Goal: Transaction & Acquisition: Purchase product/service

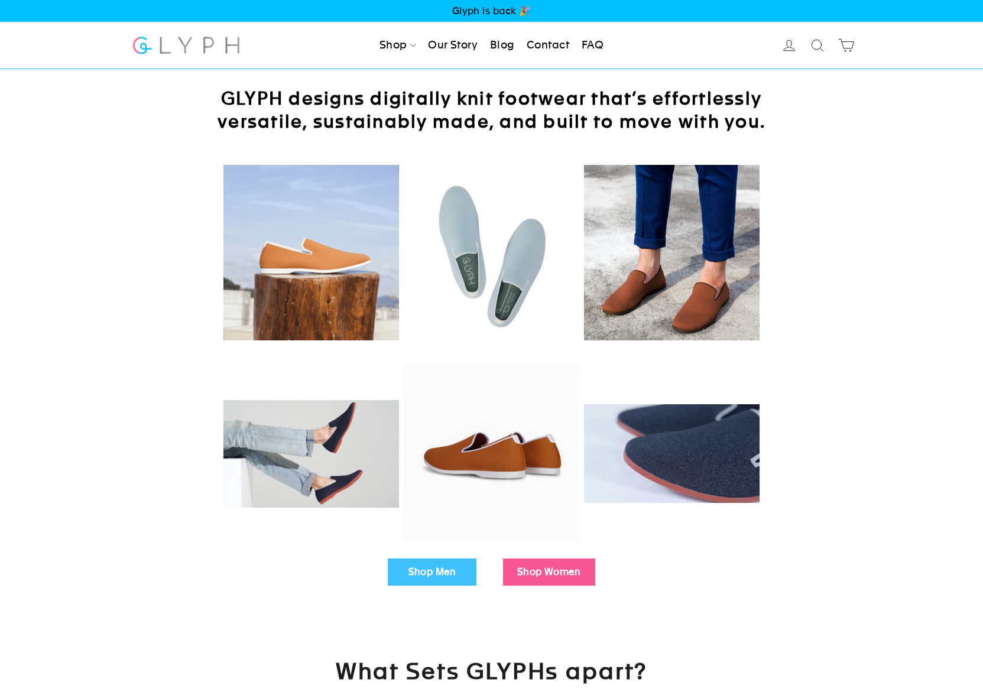
click at [435, 563] on link "Shop Men" at bounding box center [432, 571] width 89 height 27
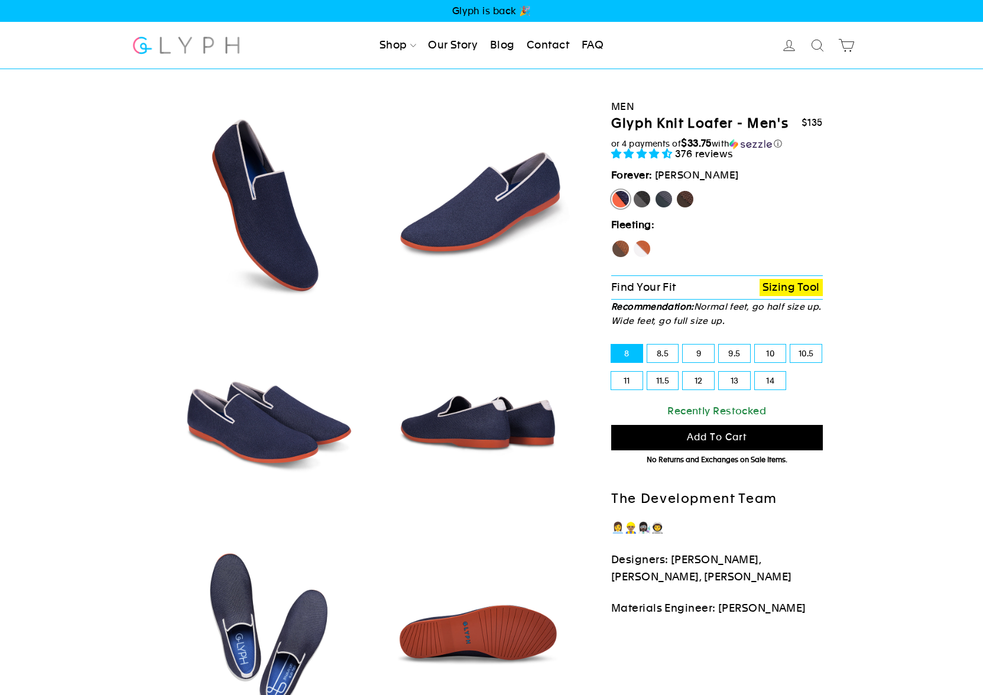
select select "highest-rating"
click at [656, 375] on label "11.5" at bounding box center [662, 381] width 31 height 18
click at [648, 372] on input "11.5" at bounding box center [647, 372] width 1 height 1
radio input "true"
click at [638, 196] on label "Panther" at bounding box center [641, 199] width 19 height 19
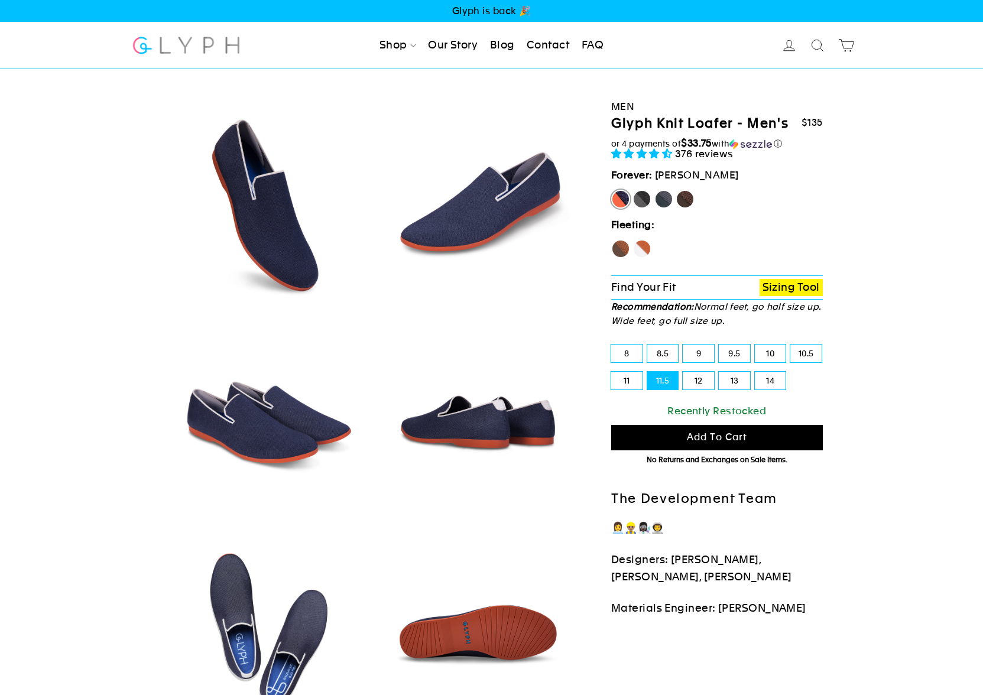
click at [633, 190] on input "Panther" at bounding box center [632, 190] width 1 height 1
radio input "true"
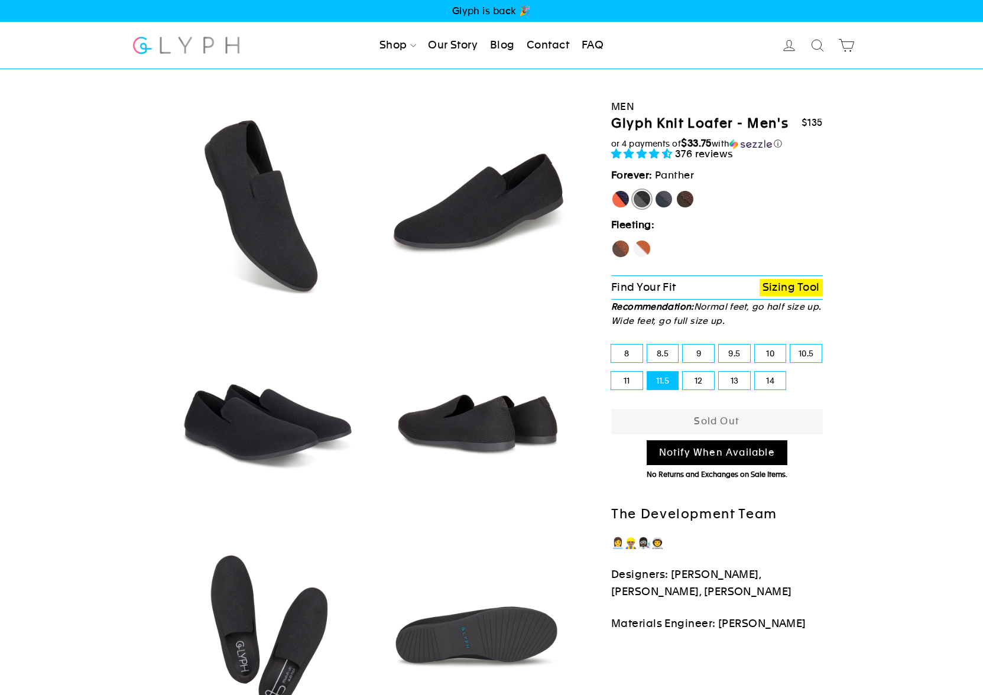
click at [664, 199] on label "Rhino" at bounding box center [663, 199] width 19 height 19
click at [655, 190] on input "Rhino" at bounding box center [654, 190] width 1 height 1
radio input "true"
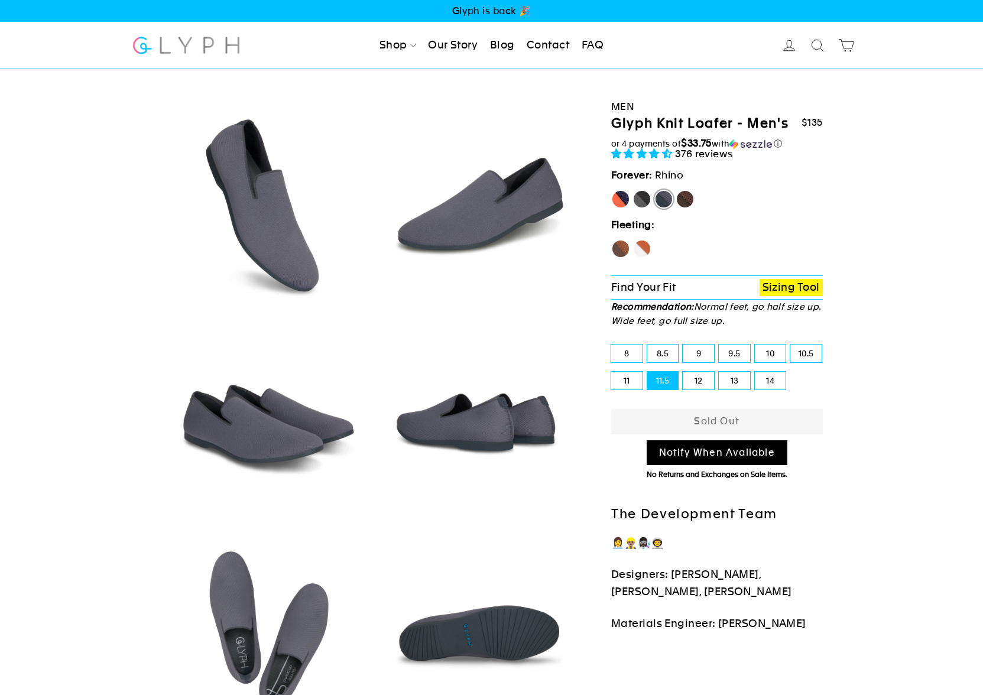
click at [696, 201] on fieldset "Marlin Panther Rhino Mustang" at bounding box center [717, 202] width 212 height 24
click at [690, 199] on label "Mustang" at bounding box center [684, 199] width 19 height 19
click at [676, 190] on input "Mustang" at bounding box center [675, 190] width 1 height 1
radio input "true"
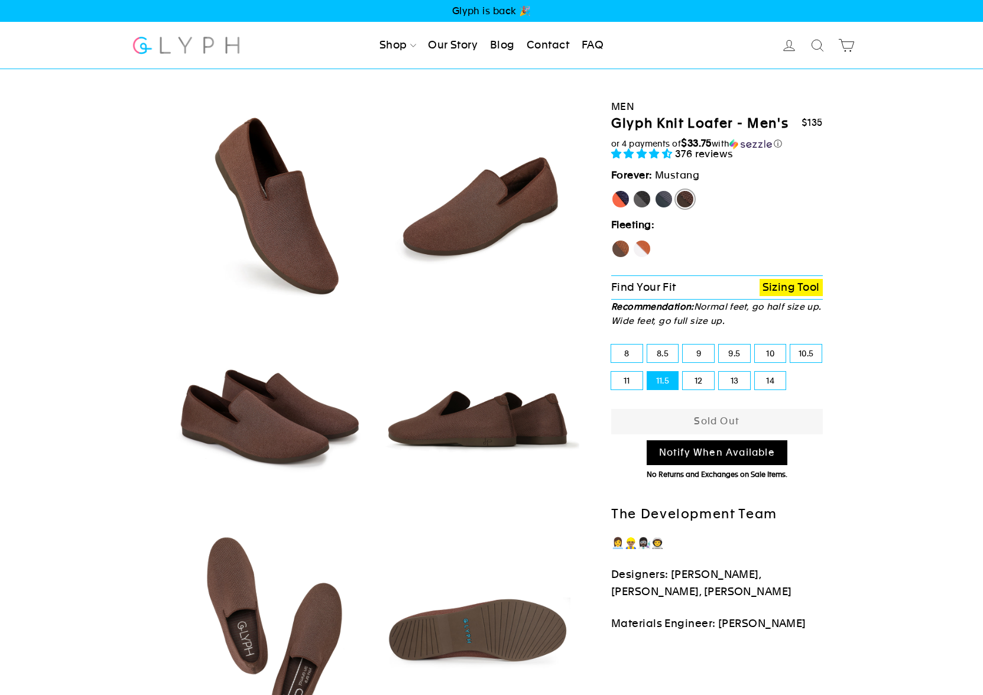
click at [622, 244] on label "Hawk" at bounding box center [620, 248] width 19 height 19
click at [612, 240] on input "Hawk" at bounding box center [611, 239] width 1 height 1
radio input "true"
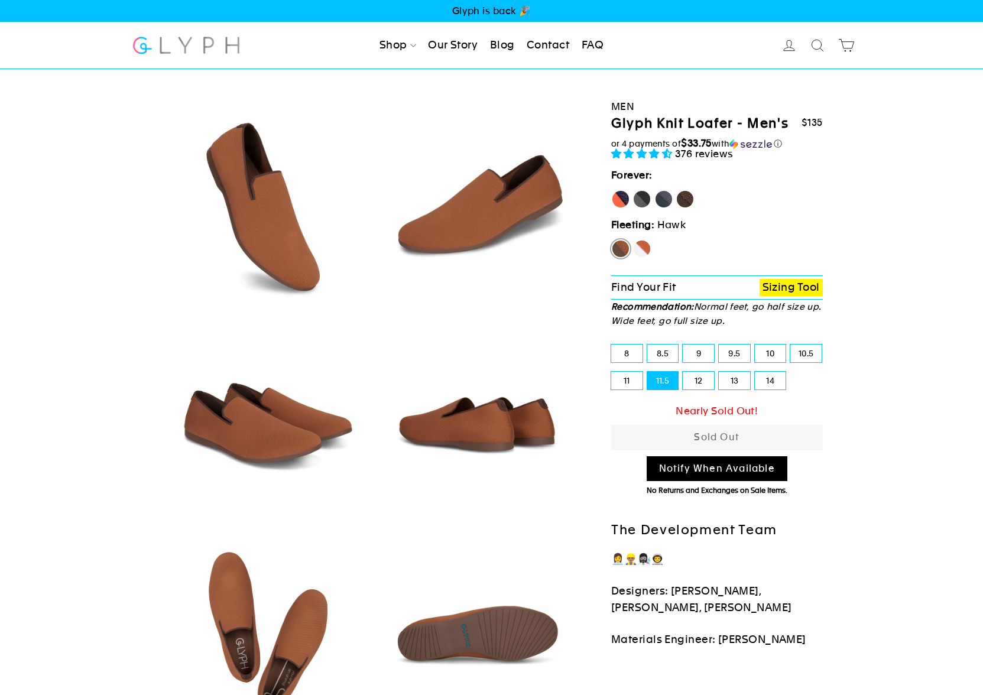
click at [640, 249] on label "Fox" at bounding box center [641, 248] width 19 height 19
click at [633, 240] on input "Fox" at bounding box center [632, 239] width 1 height 1
radio input "true"
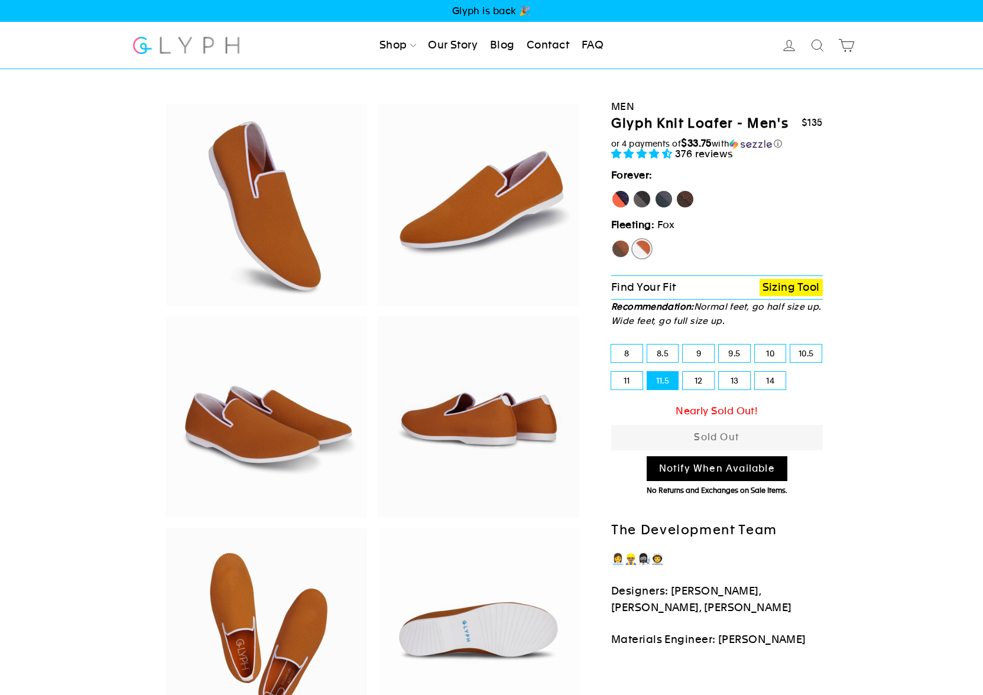
click at [616, 204] on label "[PERSON_NAME]" at bounding box center [620, 199] width 19 height 19
click at [612, 190] on input "[PERSON_NAME]" at bounding box center [611, 190] width 1 height 1
radio input "true"
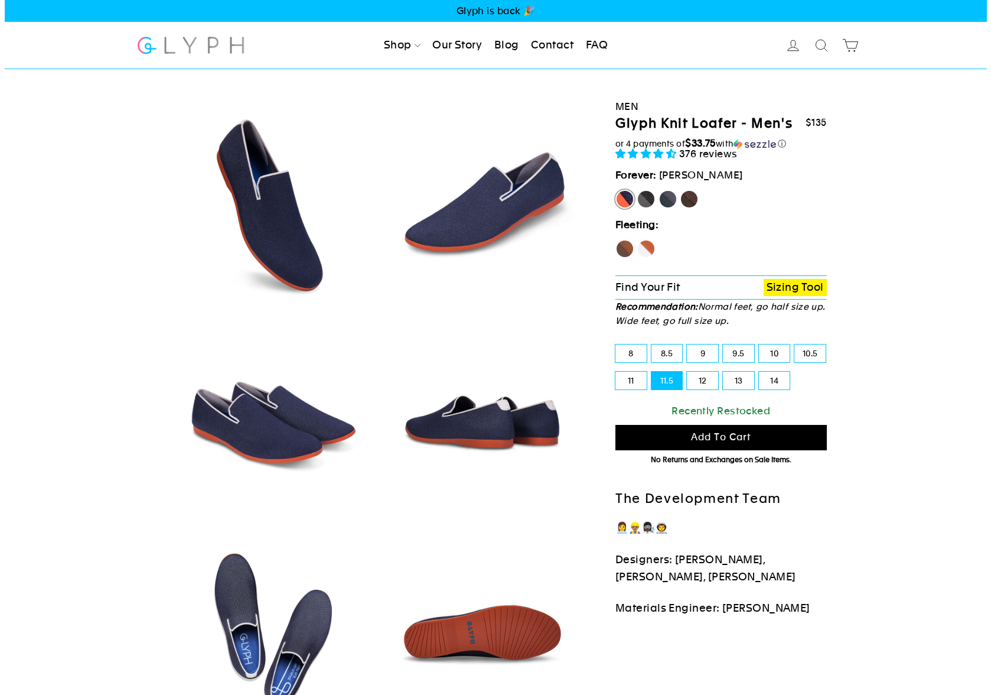
scroll to position [1, 0]
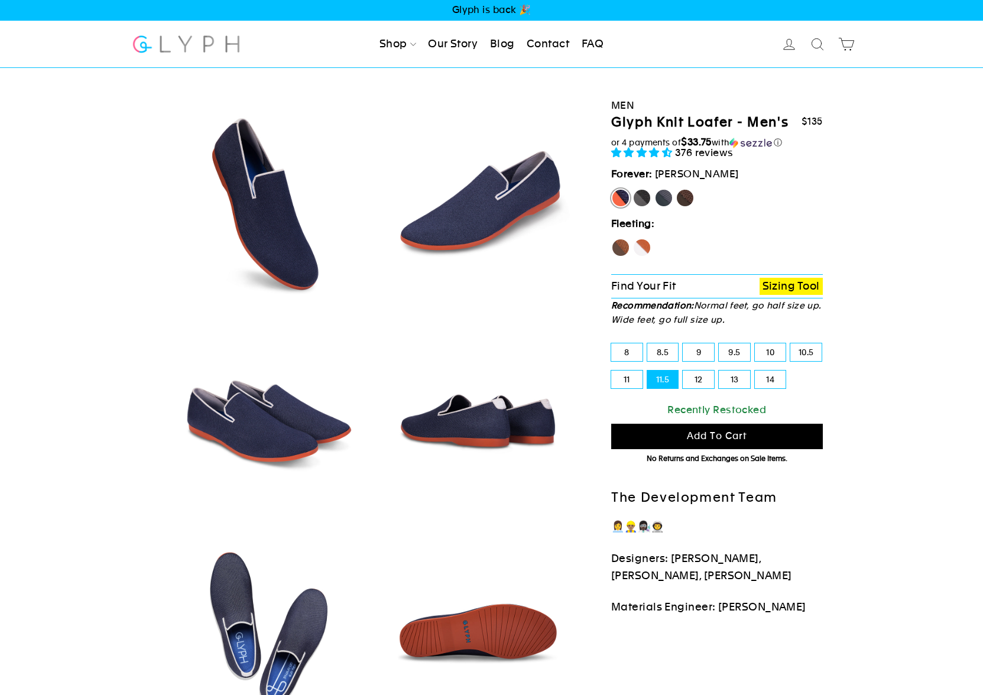
click at [739, 430] on span "Add to cart" at bounding box center [717, 435] width 60 height 11
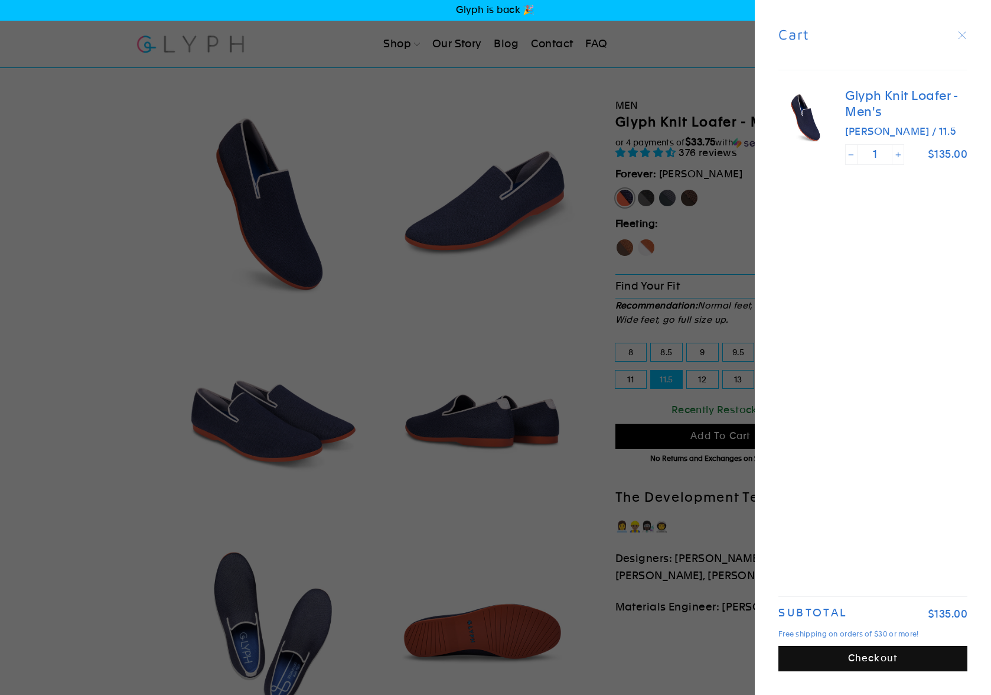
click at [848, 658] on button "Checkout" at bounding box center [873, 658] width 189 height 25
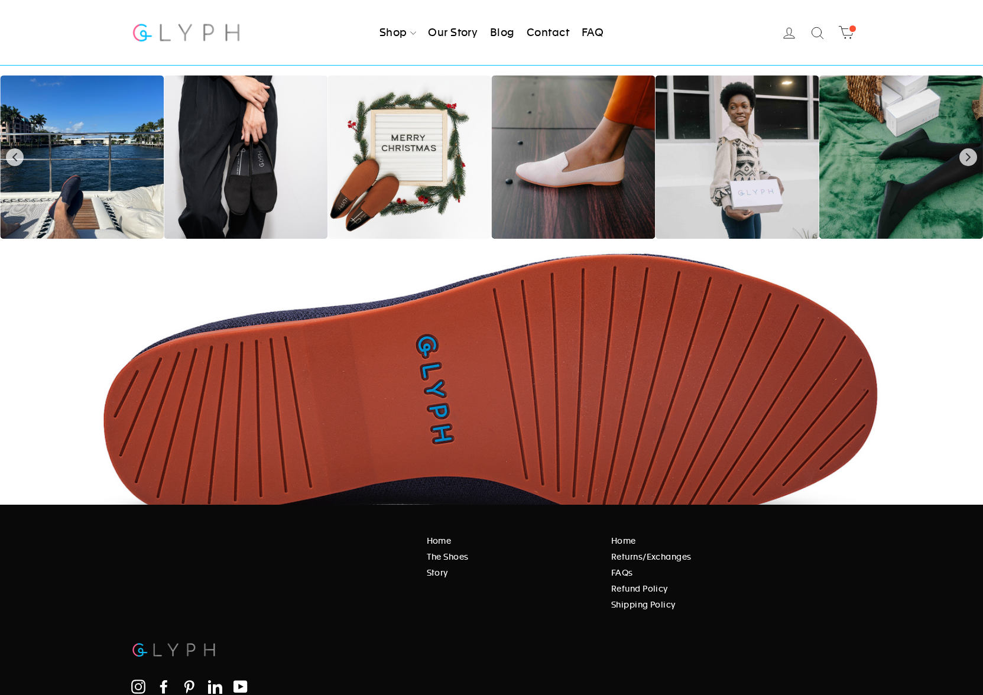
scroll to position [1728, 0]
